Goal: Task Accomplishment & Management: Use online tool/utility

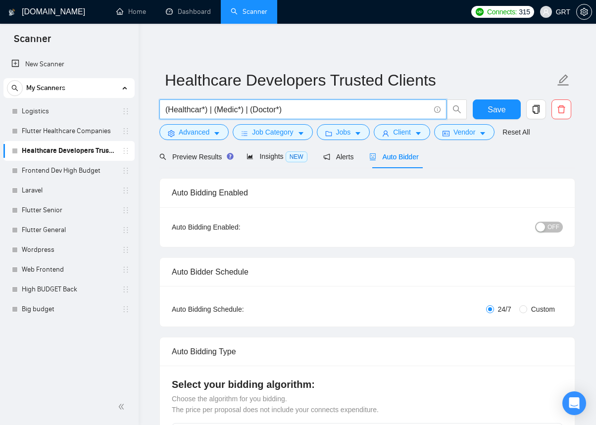
drag, startPoint x: 329, startPoint y: 111, endPoint x: 146, endPoint y: 111, distance: 182.1
paste input "Website Development Needed"
type input "Website Development Needed"
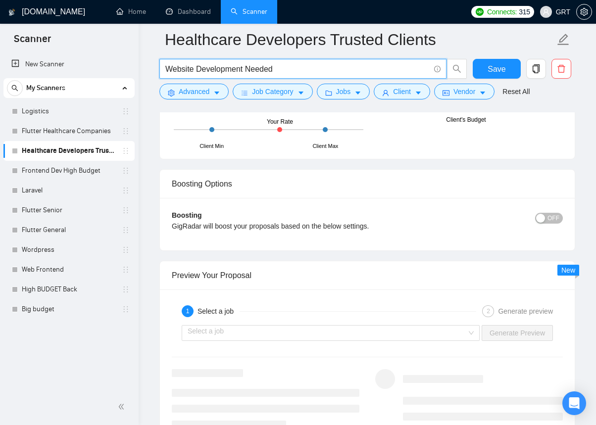
scroll to position [1865, 0]
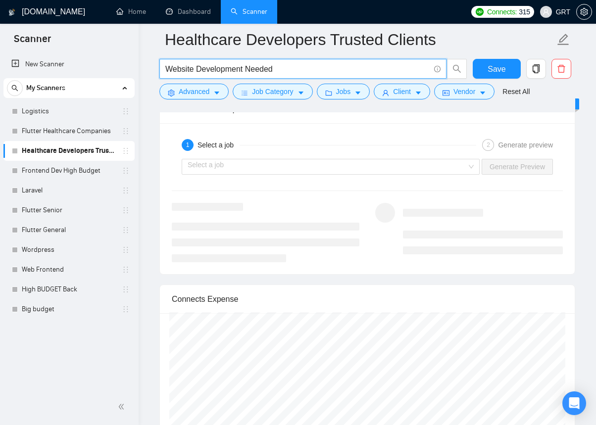
type input "Website Development Needed"
click at [325, 155] on div "Select a job Generate Preview" at bounding box center [367, 167] width 393 height 24
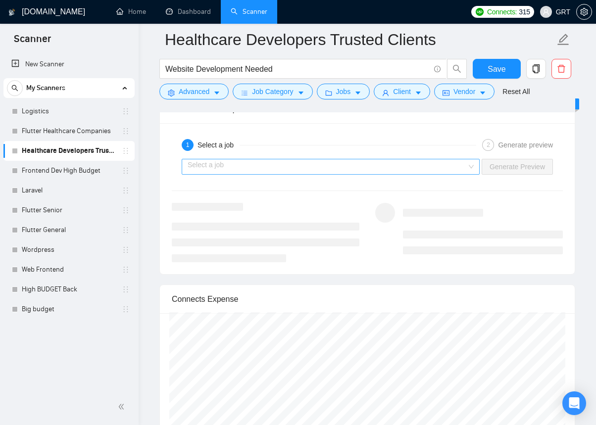
click at [322, 168] on input "search" at bounding box center [327, 166] width 279 height 15
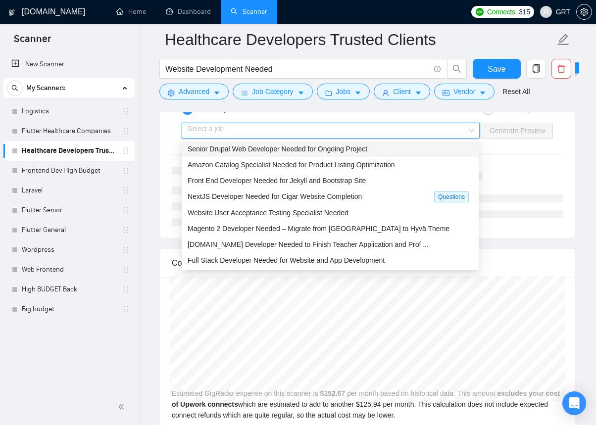
scroll to position [1951, 0]
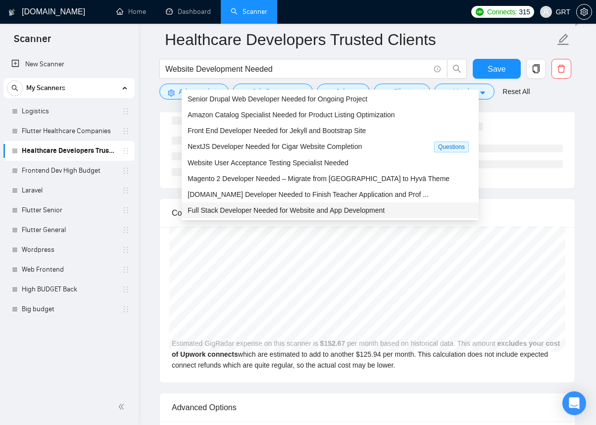
click at [574, 200] on div "Connects Expense" at bounding box center [367, 213] width 415 height 29
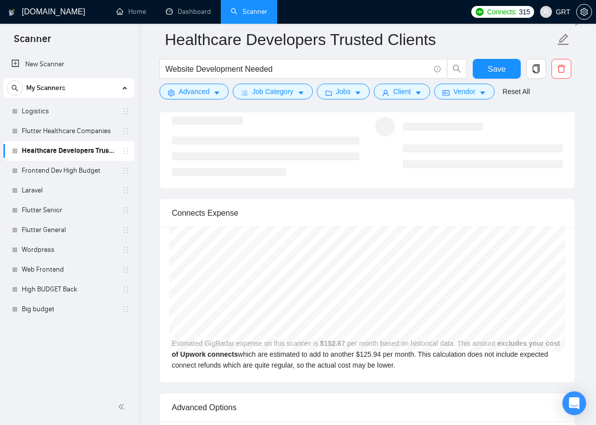
scroll to position [1949, 0]
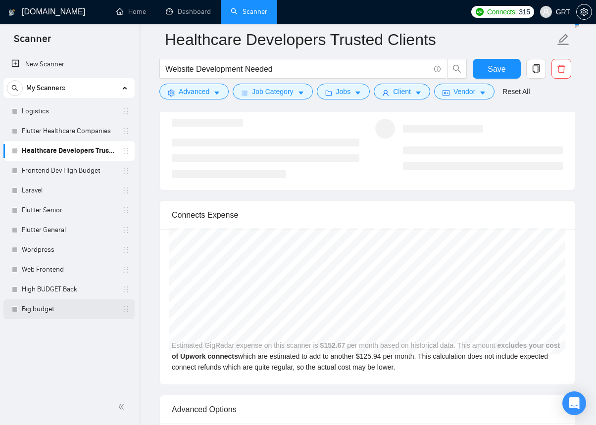
click at [46, 305] on link "Big budget" at bounding box center [69, 309] width 94 height 20
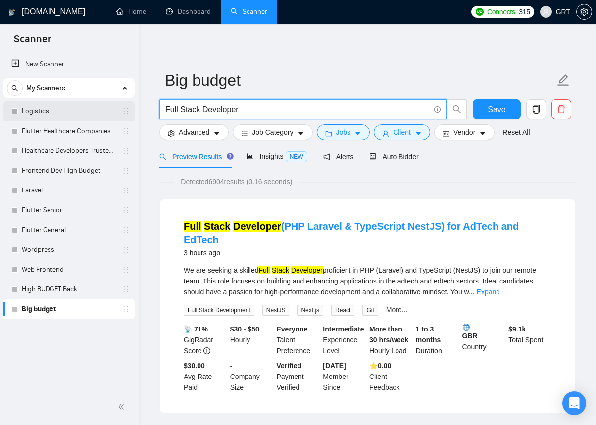
drag, startPoint x: 216, startPoint y: 110, endPoint x: 87, endPoint y: 108, distance: 128.7
paste input "Experienced Website Developer Needed"
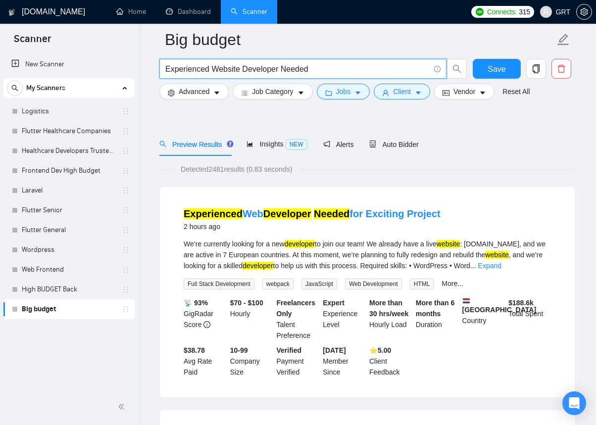
scroll to position [85, 0]
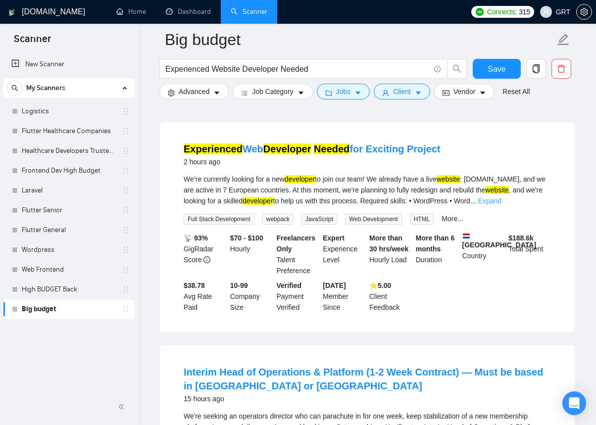
click at [501, 199] on link "Expand" at bounding box center [489, 201] width 23 height 8
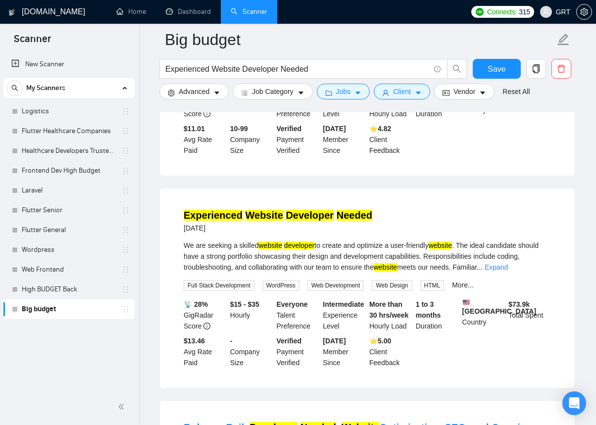
scroll to position [1225, 0]
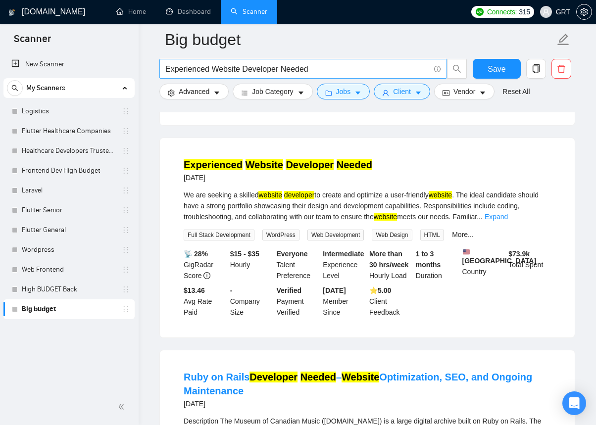
drag, startPoint x: 325, startPoint y: 77, endPoint x: 284, endPoint y: 71, distance: 41.0
click at [284, 71] on span "Experienced Website Developer Needed" at bounding box center [302, 69] width 287 height 20
drag, startPoint x: 307, startPoint y: 67, endPoint x: 155, endPoint y: 63, distance: 152.0
click at [155, 63] on main "Big budget Experienced Website Developer Needed Save Advanced Job Category Jobs…" at bounding box center [367, 20] width 426 height 2410
click at [267, 64] on input "Experienced Website Developer Needed" at bounding box center [297, 69] width 264 height 12
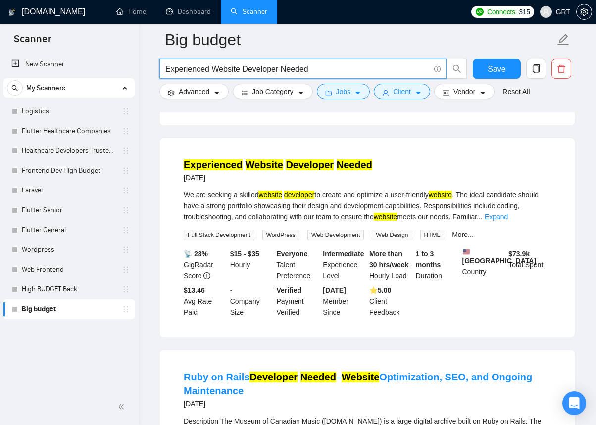
click at [267, 64] on input "Experienced Website Developer Needed" at bounding box center [297, 69] width 264 height 12
paste input "Website Development"
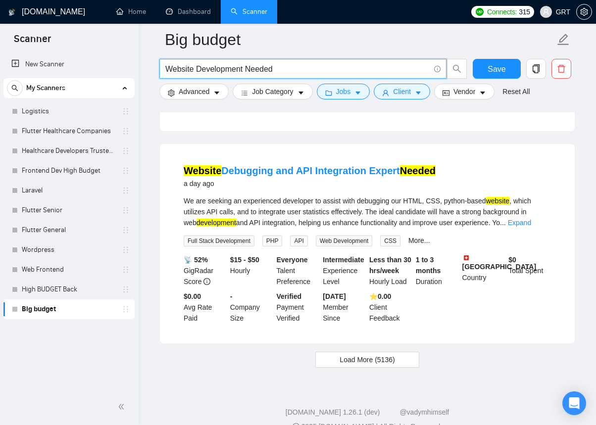
scroll to position [2067, 0]
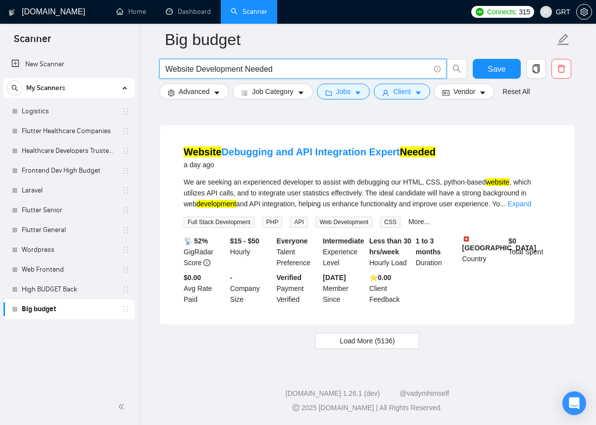
type input "Website Development Needed"
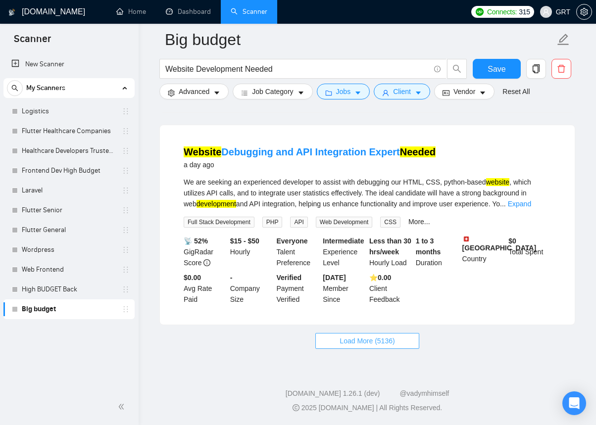
click at [375, 345] on span "Load More (5136)" at bounding box center [367, 341] width 55 height 11
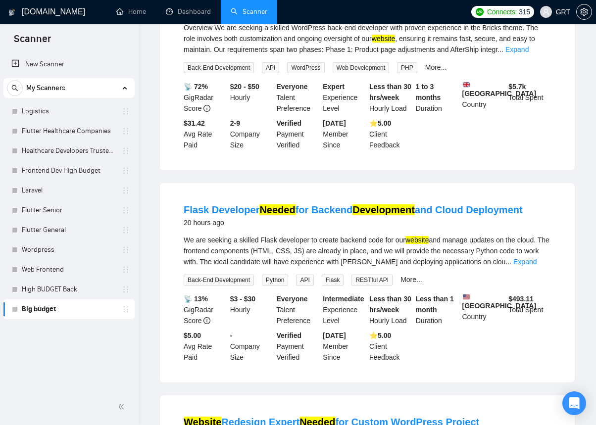
scroll to position [0, 0]
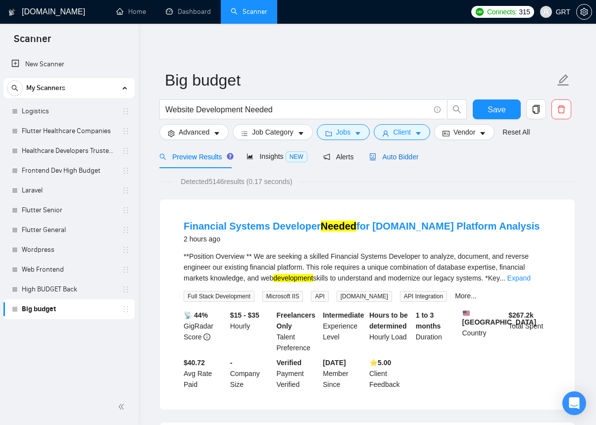
click at [408, 155] on span "Auto Bidder" at bounding box center [393, 157] width 49 height 8
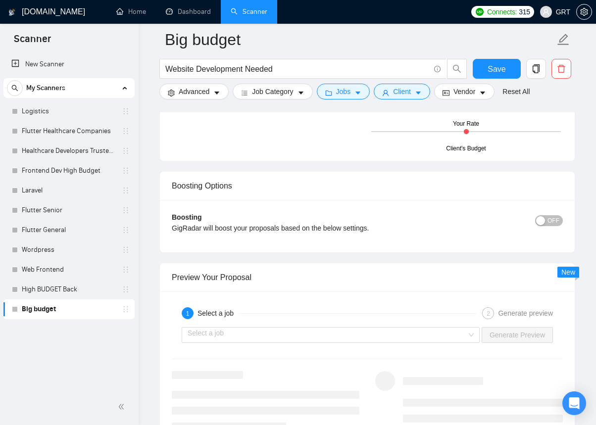
scroll to position [1954, 0]
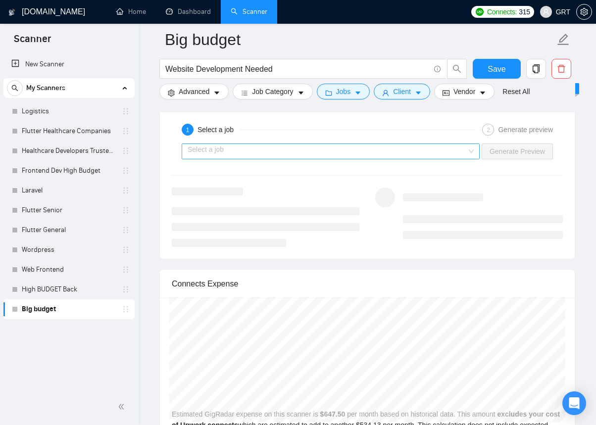
click at [342, 155] on input "search" at bounding box center [327, 151] width 279 height 15
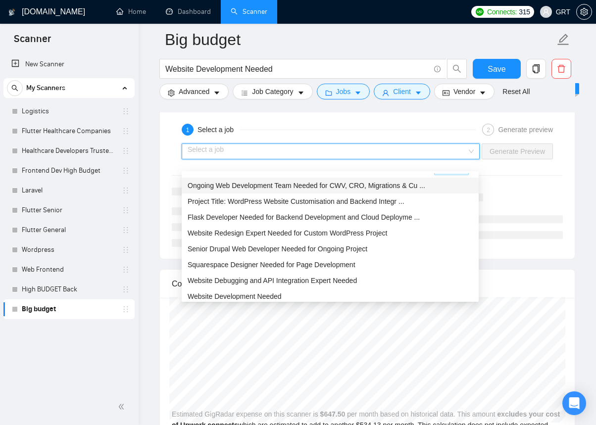
scroll to position [52, 0]
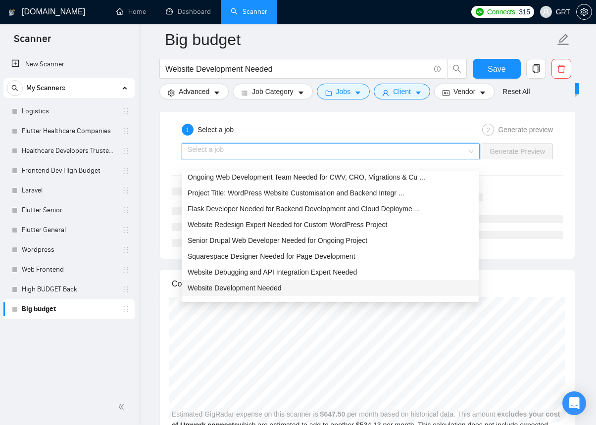
click at [271, 290] on span "Website Development Needed" at bounding box center [235, 288] width 94 height 8
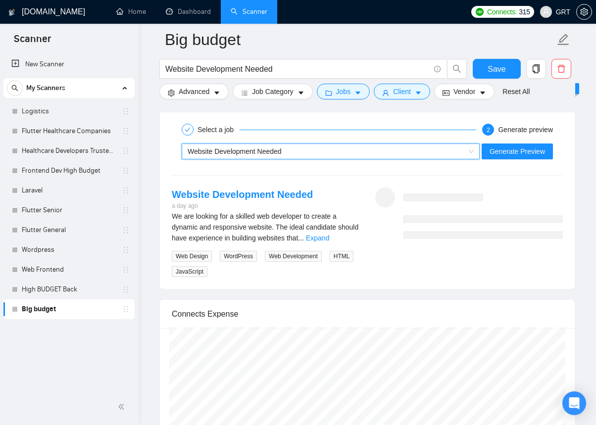
click at [523, 163] on div "~021967145090443172589 Website Development Needed Generate Preview" at bounding box center [367, 152] width 393 height 24
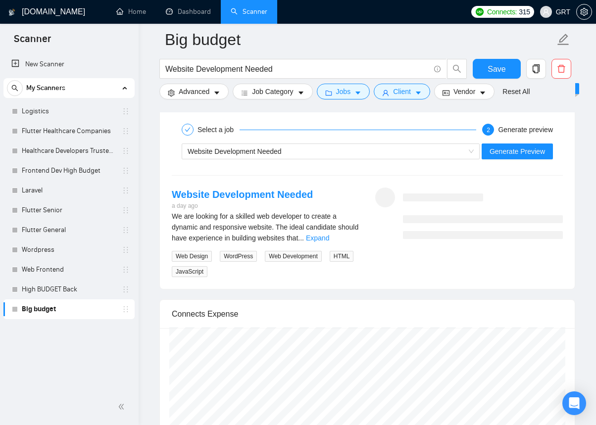
click at [523, 163] on div "Website Development Needed Generate Preview" at bounding box center [367, 152] width 393 height 24
click at [522, 163] on div "Website Development Needed Generate Preview" at bounding box center [367, 152] width 393 height 24
click at [506, 157] on span "Generate Preview" at bounding box center [516, 151] width 55 height 11
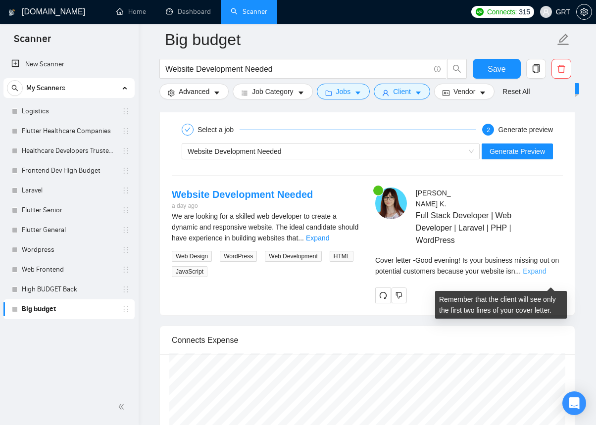
click at [540, 275] on link "Expand" at bounding box center [534, 271] width 23 height 8
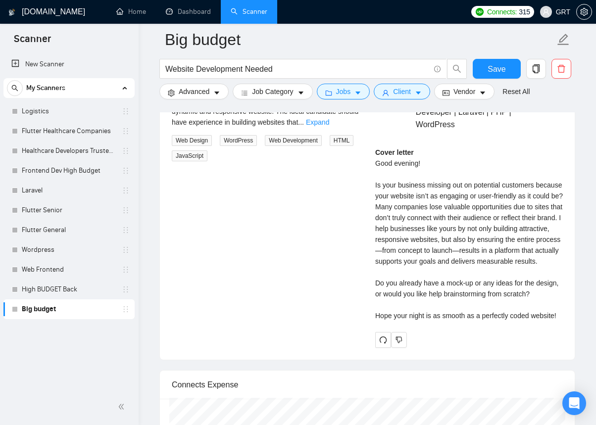
scroll to position [2072, 0]
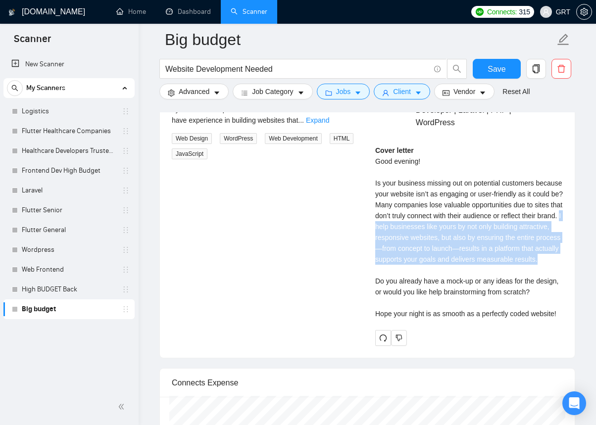
drag, startPoint x: 436, startPoint y: 229, endPoint x: 471, endPoint y: 273, distance: 56.0
click at [471, 273] on div "Cover letter Good evening! Is your business missing out on potential customers …" at bounding box center [469, 232] width 188 height 174
copy div "I help businesses like yours by not only building attractive, responsive websit…"
click at [478, 240] on div "Cover letter Good evening! Is your business missing out on potential customers …" at bounding box center [469, 232] width 188 height 174
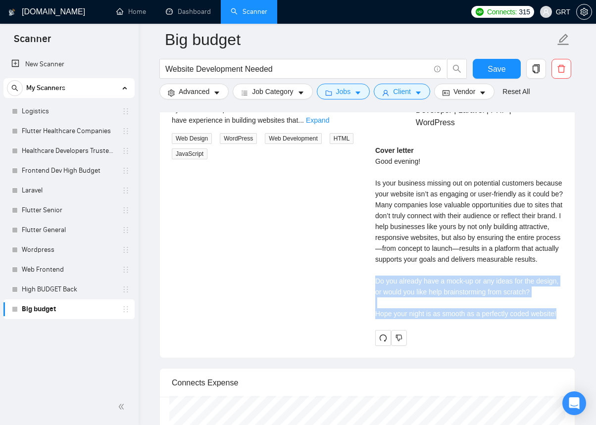
drag, startPoint x: 376, startPoint y: 292, endPoint x: 448, endPoint y: 333, distance: 83.4
click at [448, 319] on div "Cover letter Good evening! Is your business missing out on potential customers …" at bounding box center [469, 232] width 188 height 174
copy div "Do you already have a mock-up or any ideas for the design, or would you like he…"
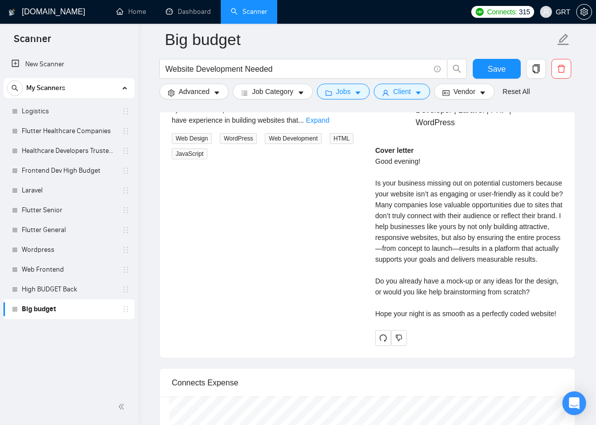
click at [459, 298] on div "Cover letter Good evening! Is your business missing out on potential customers …" at bounding box center [469, 232] width 188 height 174
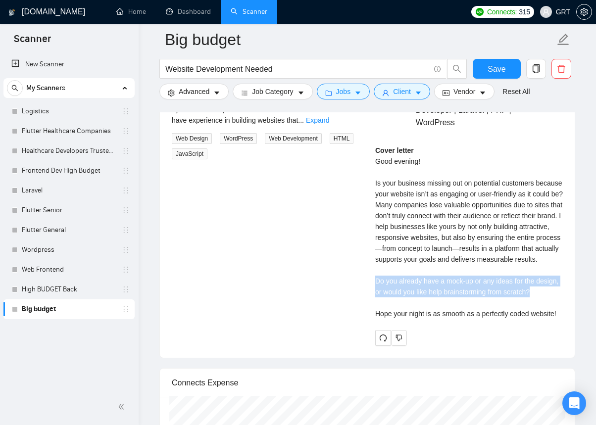
drag, startPoint x: 562, startPoint y: 306, endPoint x: 377, endPoint y: 291, distance: 185.7
click at [377, 291] on div "Cover letter Good evening! Is your business missing out on potential customers …" at bounding box center [469, 232] width 188 height 174
copy div "Do you already have a mock-up or any ideas for the design, or would you like he…"
